Goal: Find specific page/section: Find specific page/section

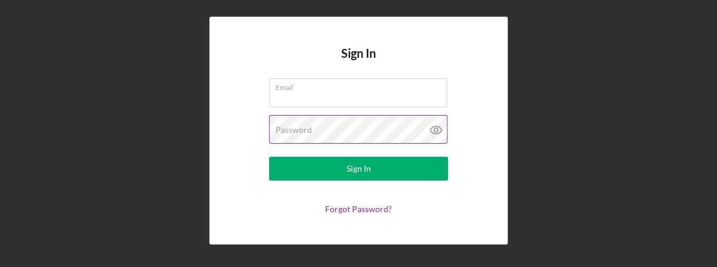
type input "[EMAIL_ADDRESS][DOMAIN_NAME]"
click at [437, 127] on icon at bounding box center [435, 131] width 11 height 8
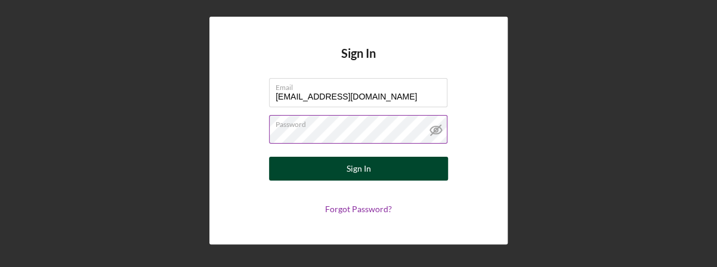
click at [372, 168] on button "Sign In" at bounding box center [358, 169] width 179 height 24
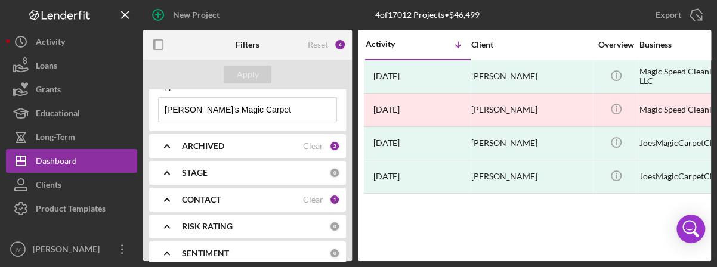
scroll to position [42, 0]
click at [307, 195] on div "Clear" at bounding box center [313, 199] width 20 height 10
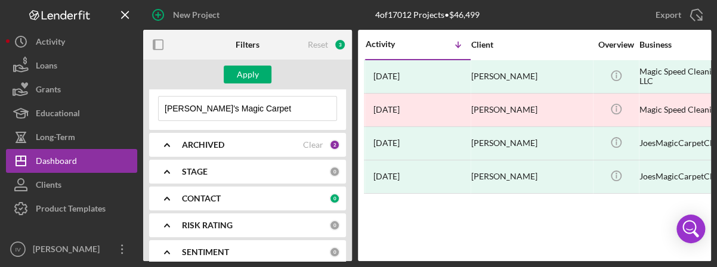
click at [229, 106] on input "[PERSON_NAME]'s Magic Carpet" at bounding box center [248, 109] width 178 height 24
drag, startPoint x: 239, startPoint y: 103, endPoint x: 161, endPoint y: 121, distance: 80.2
click at [161, 121] on div "Applied in combination with filters below [PERSON_NAME]'s Magic Carpet Icon/Men…" at bounding box center [247, 101] width 197 height 58
type input "Gist"
click at [164, 195] on icon "Icon/Expander" at bounding box center [167, 199] width 30 height 30
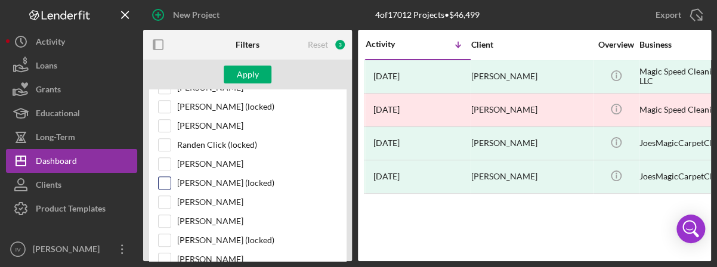
scroll to position [162, 0]
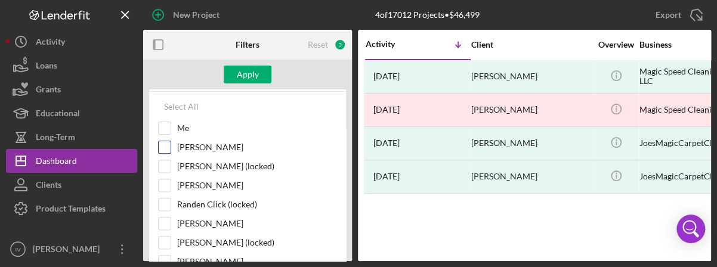
click at [161, 143] on input "[PERSON_NAME]" at bounding box center [165, 147] width 12 height 12
click at [261, 72] on button "Apply" at bounding box center [248, 75] width 48 height 18
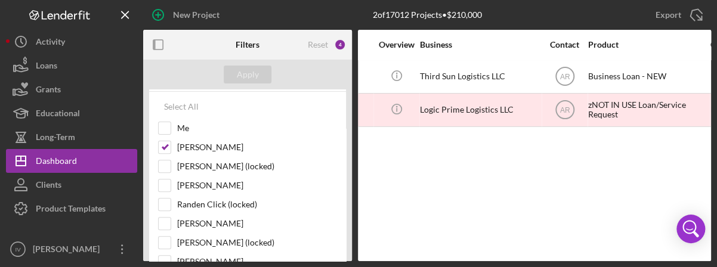
scroll to position [0, 0]
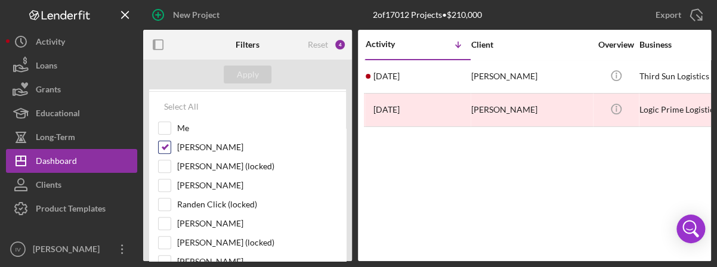
click at [163, 144] on input "[PERSON_NAME]" at bounding box center [165, 147] width 12 height 12
checkbox input "false"
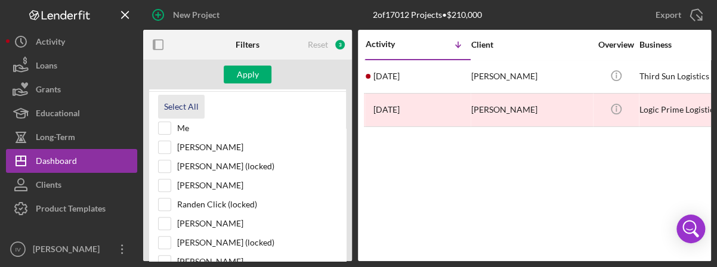
click at [183, 109] on div "Select All" at bounding box center [181, 107] width 35 height 24
checkbox input "true"
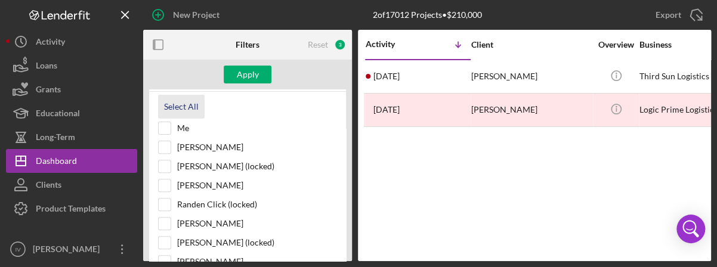
checkbox input "true"
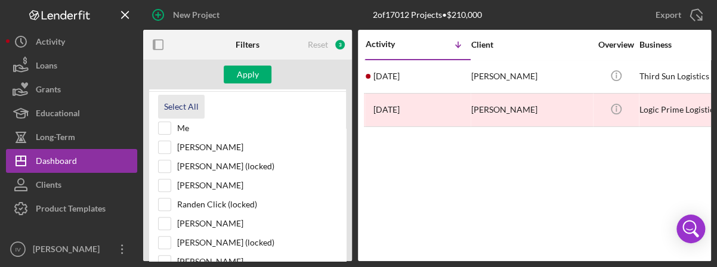
checkbox input "true"
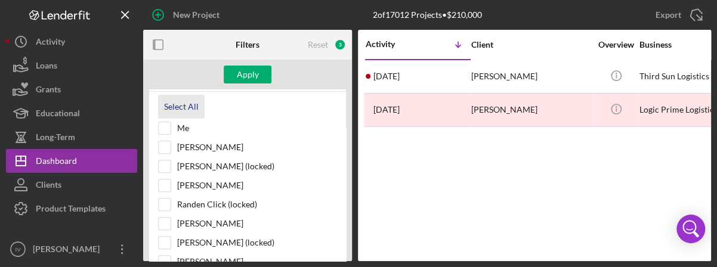
checkbox input "true"
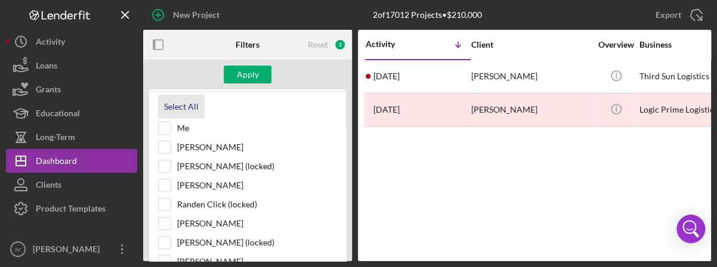
checkbox input "true"
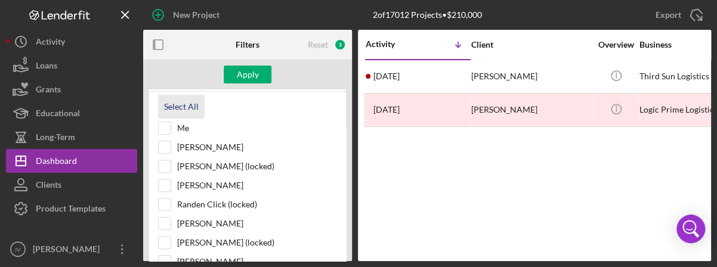
checkbox input "true"
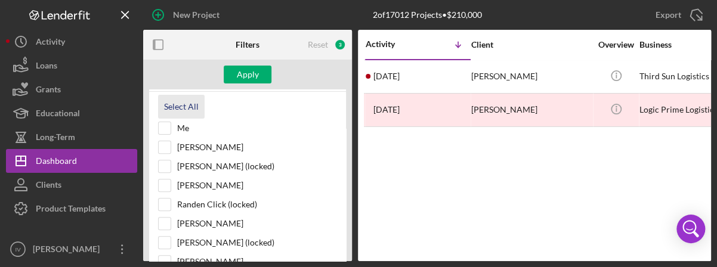
checkbox input "true"
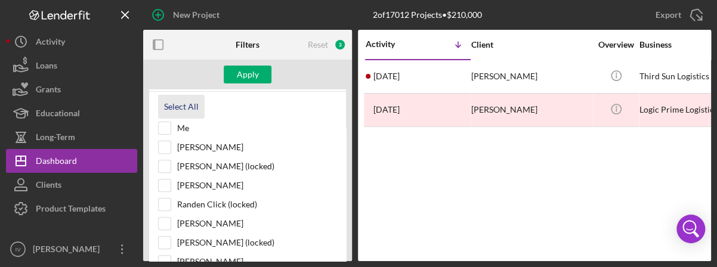
checkbox input "true"
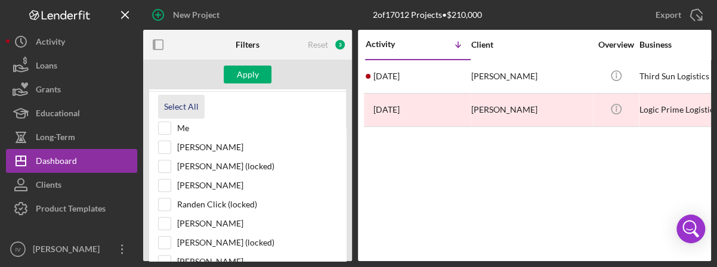
checkbox input "true"
